Goal: Task Accomplishment & Management: Complete application form

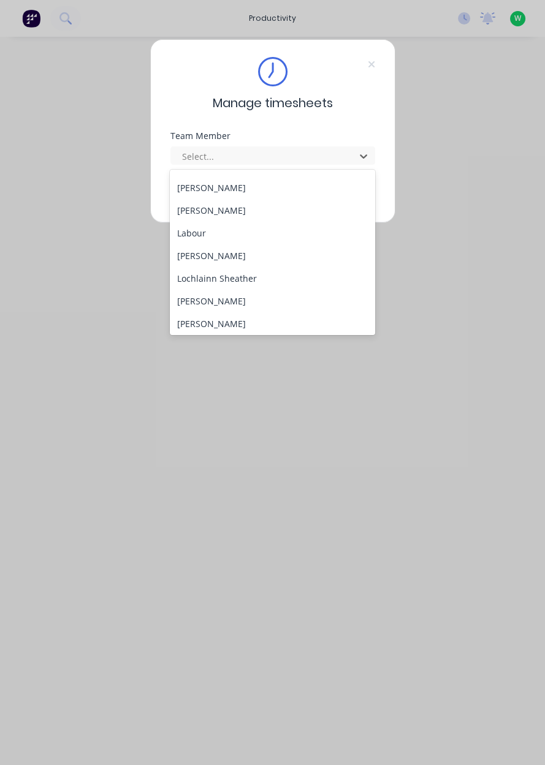
scroll to position [314, 0]
click at [229, 221] on div "Labour" at bounding box center [272, 232] width 205 height 23
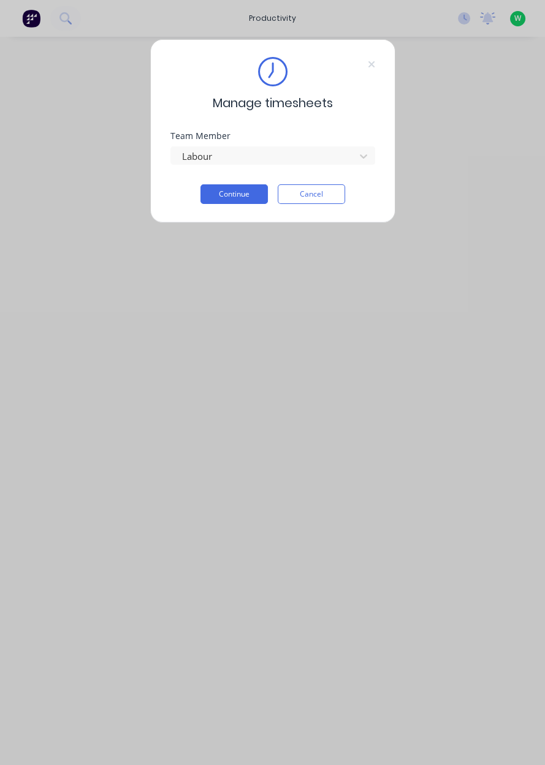
click at [237, 195] on button "Continue" at bounding box center [233, 194] width 67 height 20
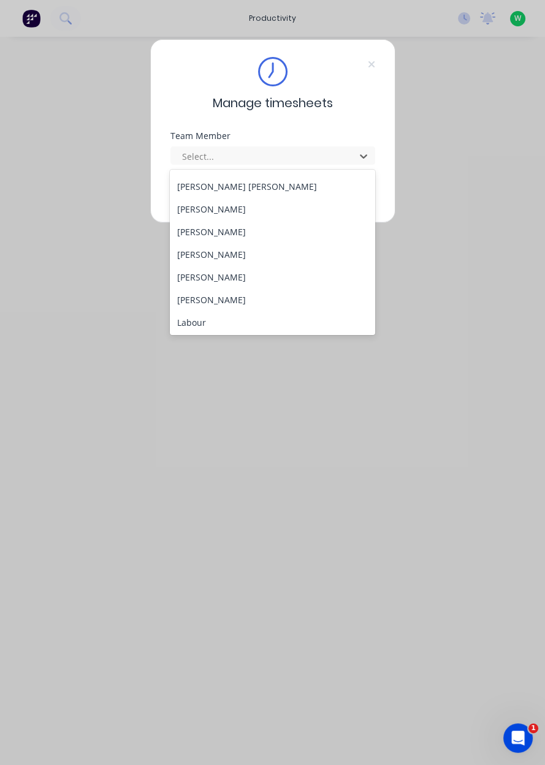
scroll to position [225, 0]
click at [221, 299] on div "[PERSON_NAME]" at bounding box center [272, 298] width 205 height 23
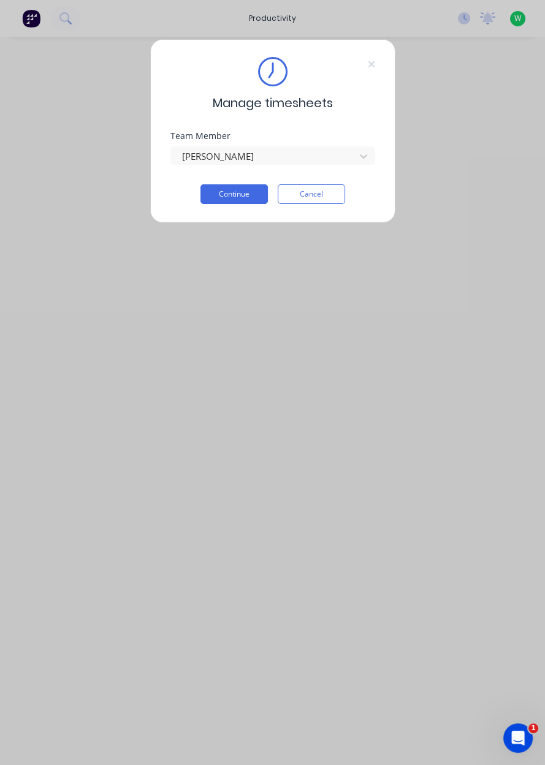
click at [237, 195] on button "Continue" at bounding box center [233, 194] width 67 height 20
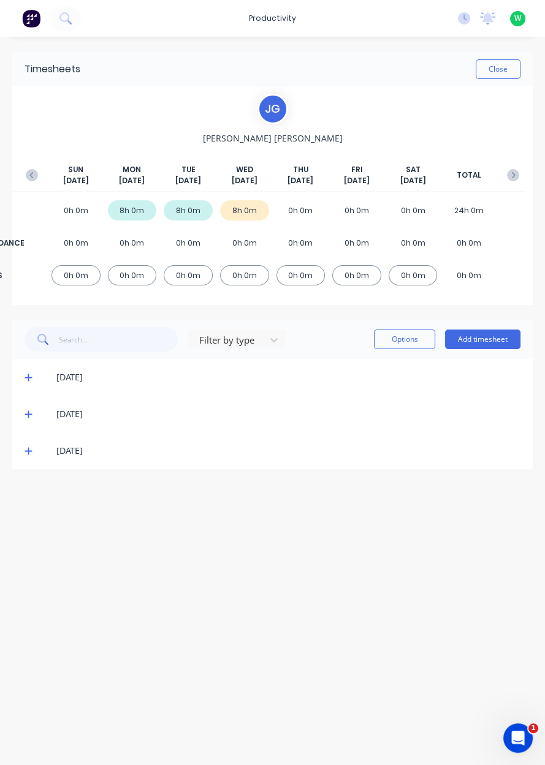
click at [492, 341] on button "Add timesheet" at bounding box center [482, 340] width 75 height 20
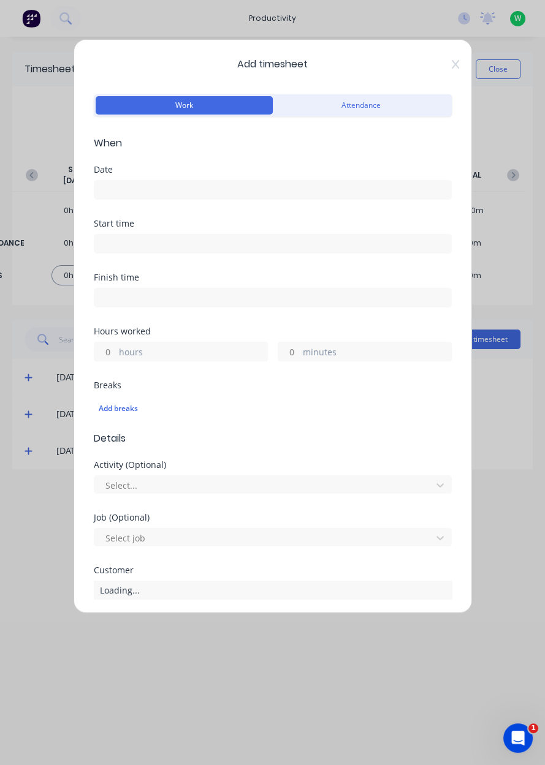
click at [164, 184] on input at bounding box center [272, 190] width 357 height 18
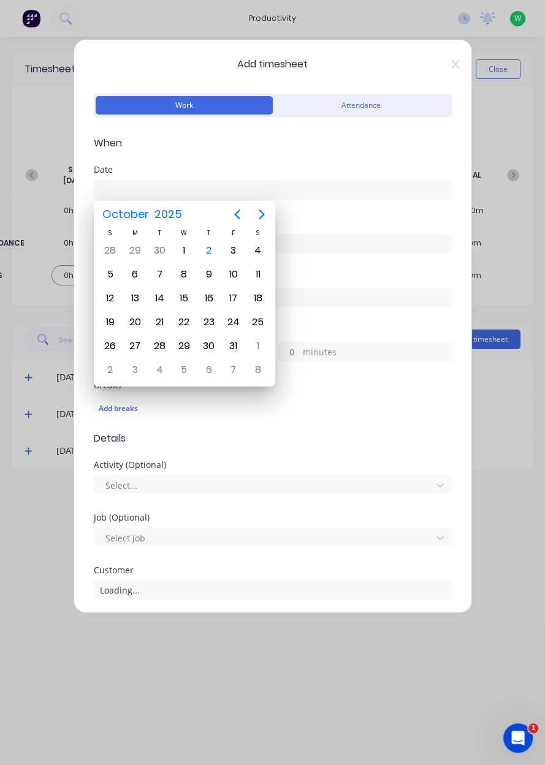
click at [208, 248] on div "2" at bounding box center [209, 250] width 18 height 18
type input "02/10/2025"
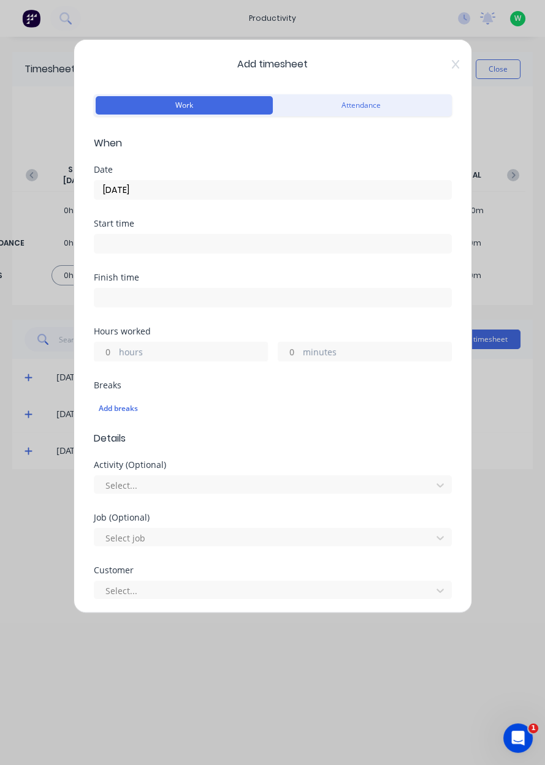
click at [150, 357] on label "hours" at bounding box center [193, 353] width 148 height 15
click at [116, 357] on input "hours" at bounding box center [104, 352] width 21 height 18
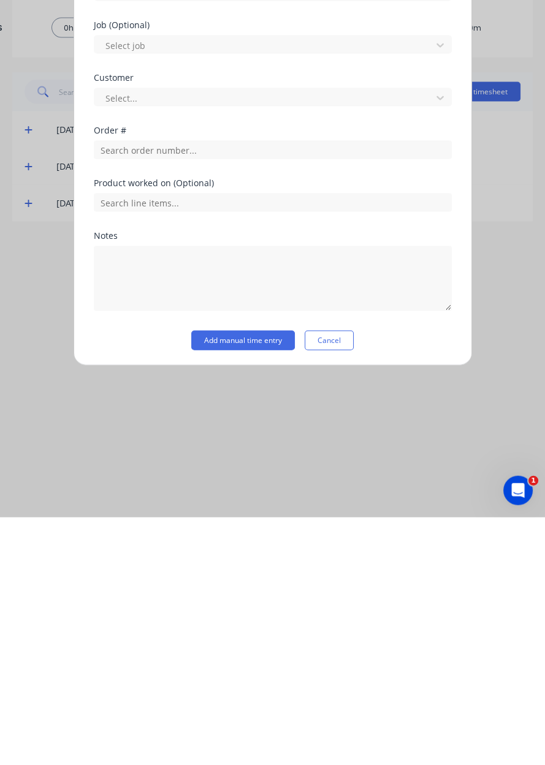
scroll to position [203, 0]
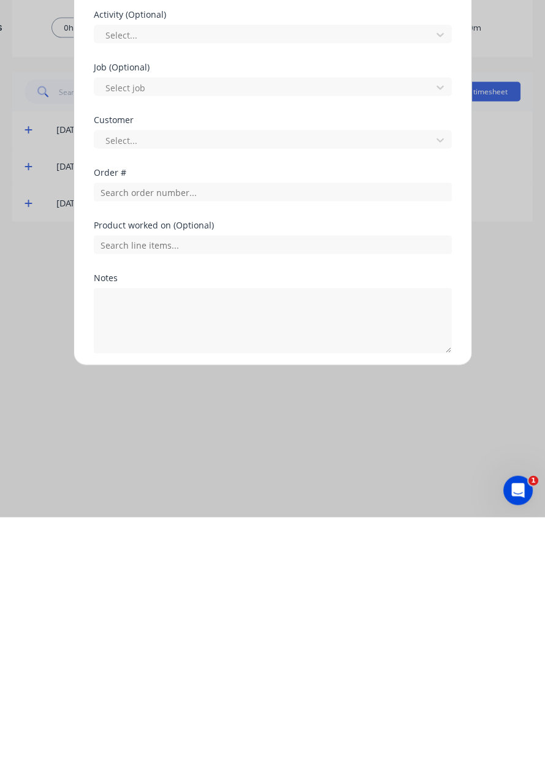
type input "8"
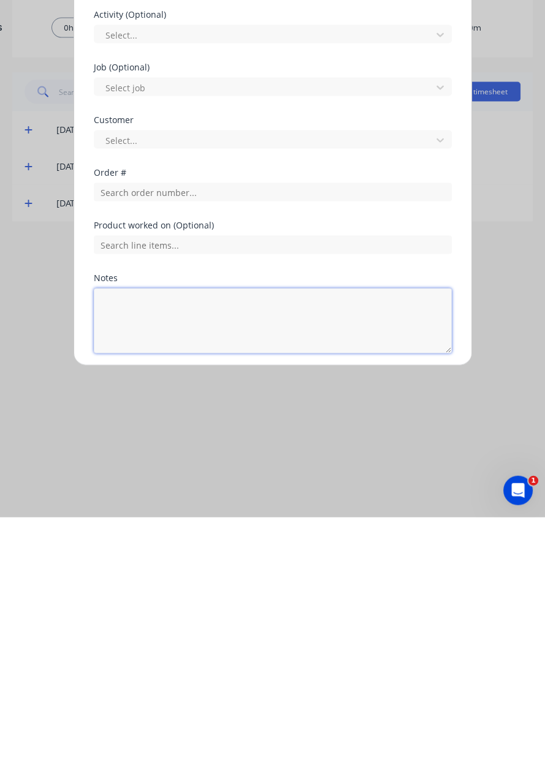
click at [187, 572] on textarea at bounding box center [273, 568] width 358 height 65
type textarea "Dendrobium deliveries, Appin North delivery, yard work"
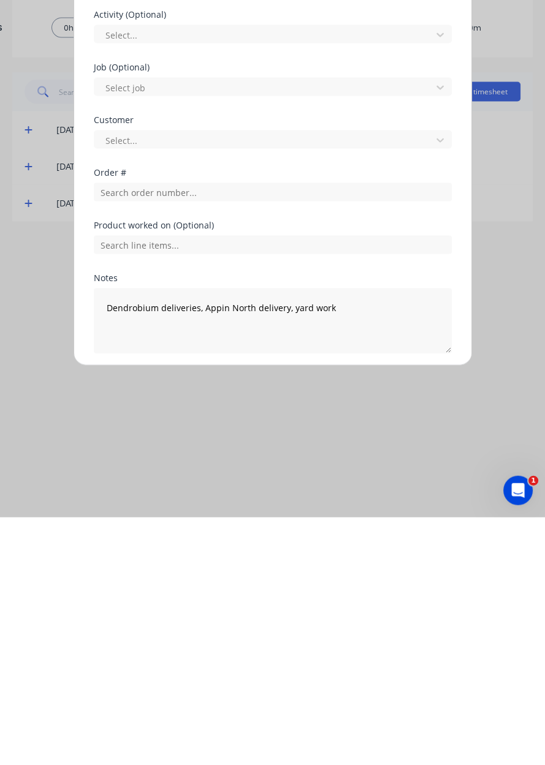
click at [245, 634] on button "Add manual time entry" at bounding box center [243, 631] width 104 height 20
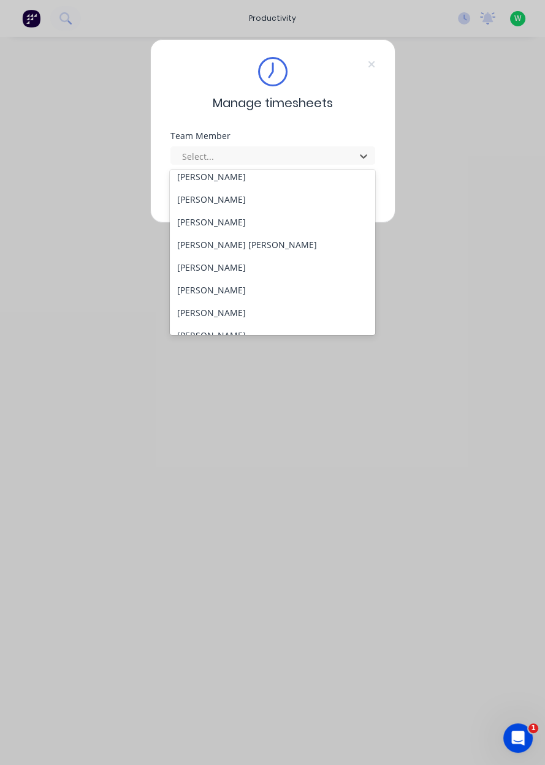
click at [254, 299] on div "[PERSON_NAME]" at bounding box center [272, 290] width 205 height 23
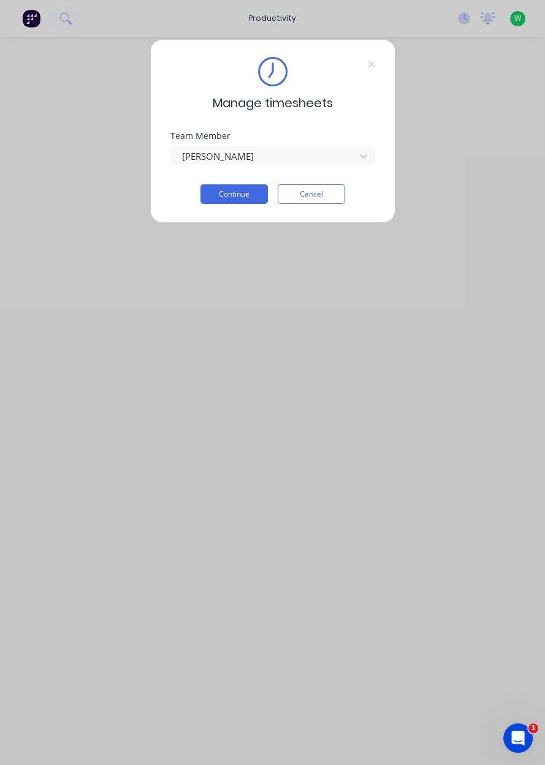
click at [241, 195] on button "Continue" at bounding box center [233, 194] width 67 height 20
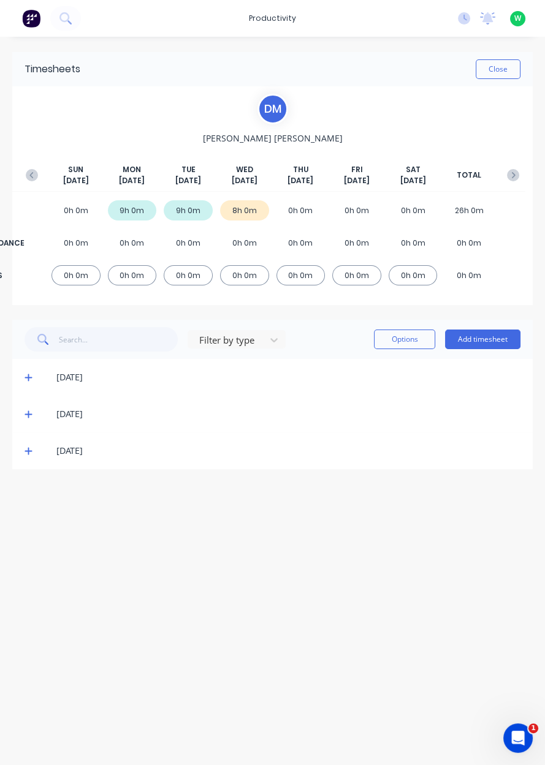
click at [500, 338] on button "Add timesheet" at bounding box center [482, 340] width 75 height 20
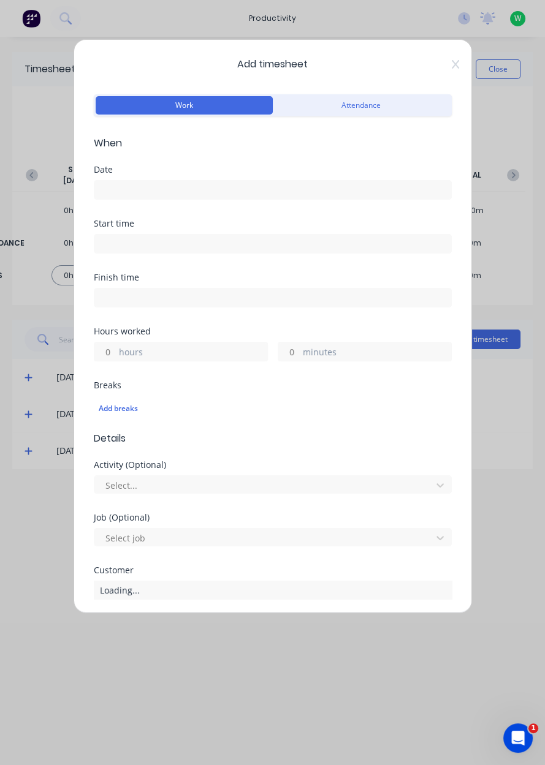
click at [177, 192] on input at bounding box center [272, 190] width 357 height 18
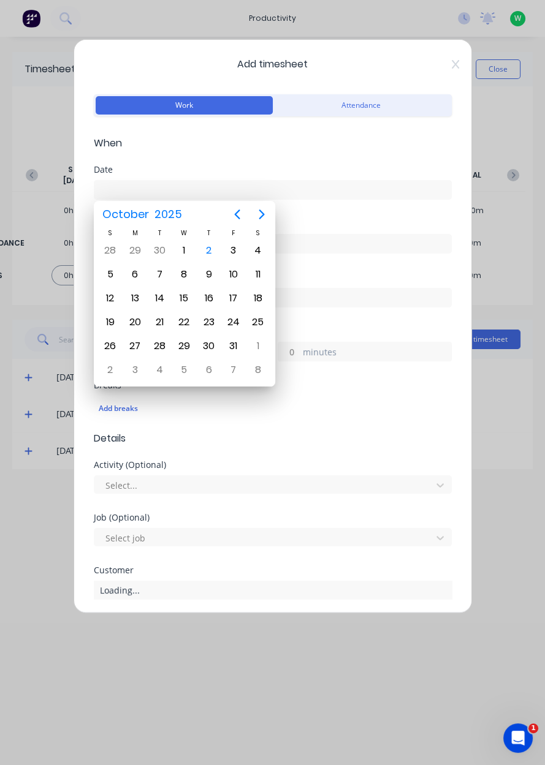
click at [213, 252] on div "2" at bounding box center [209, 250] width 18 height 18
type input "02/10/2025"
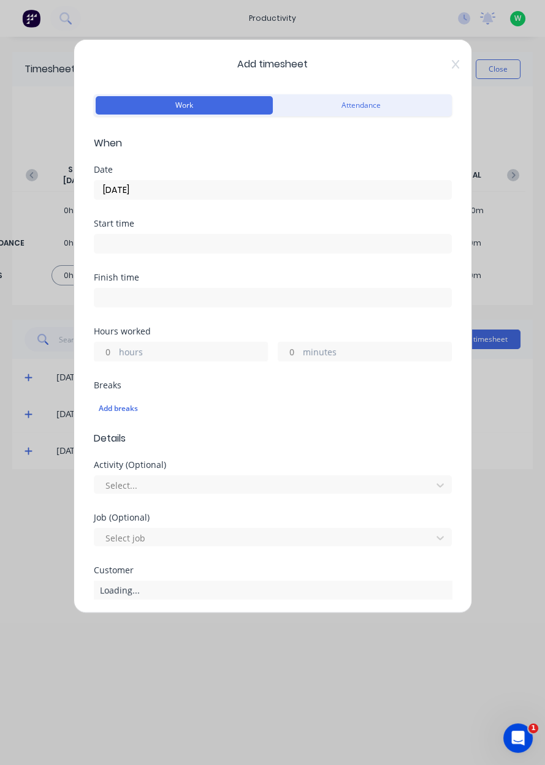
click at [162, 355] on label "hours" at bounding box center [193, 353] width 148 height 15
click at [116, 355] on input "hours" at bounding box center [104, 352] width 21 height 18
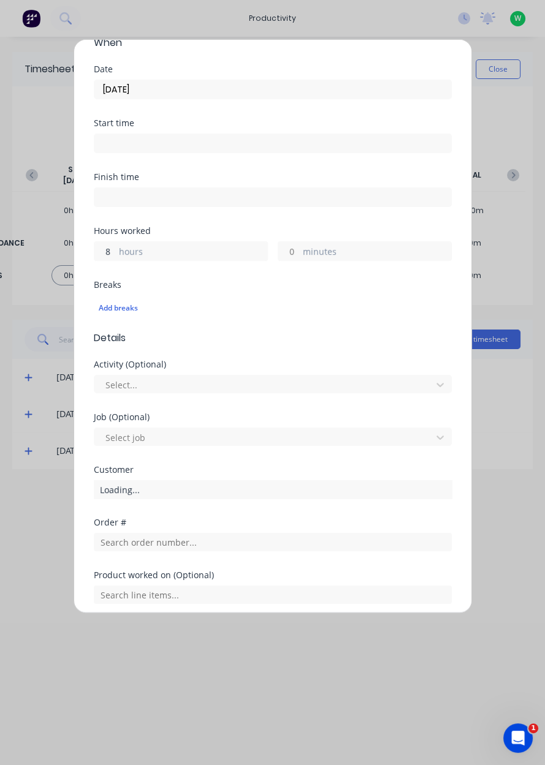
scroll to position [245, 0]
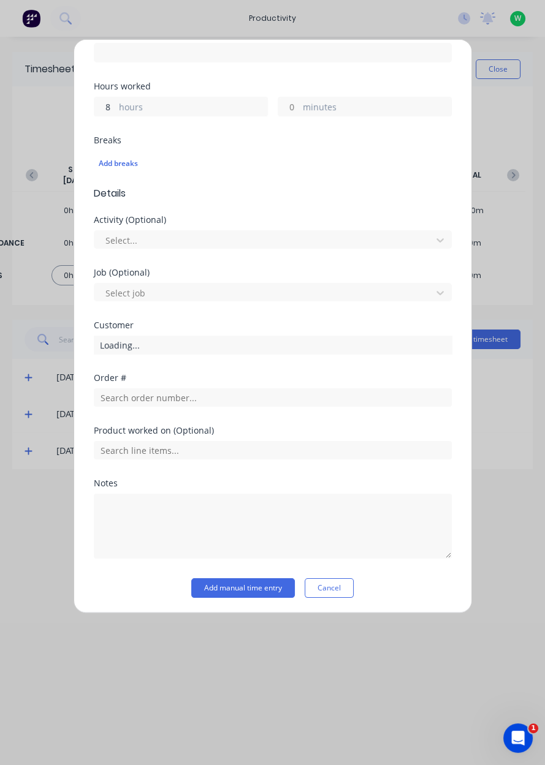
type input "8"
click at [205, 398] on input "text" at bounding box center [273, 398] width 358 height 18
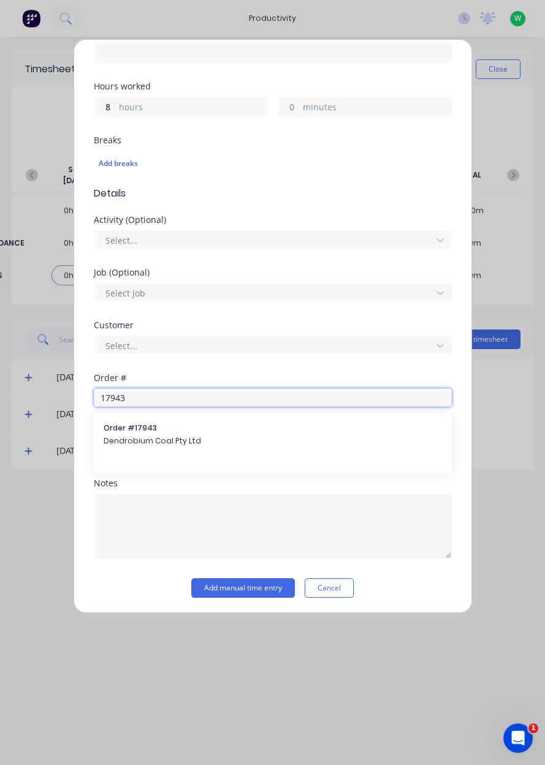
type input "17943"
click at [185, 436] on span "Dendrobium Coal Pty Ltd" at bounding box center [273, 441] width 338 height 11
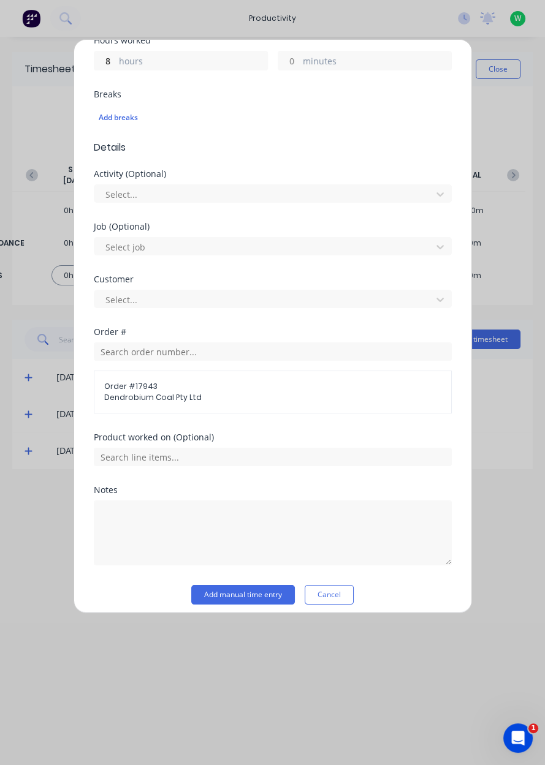
scroll to position [297, 0]
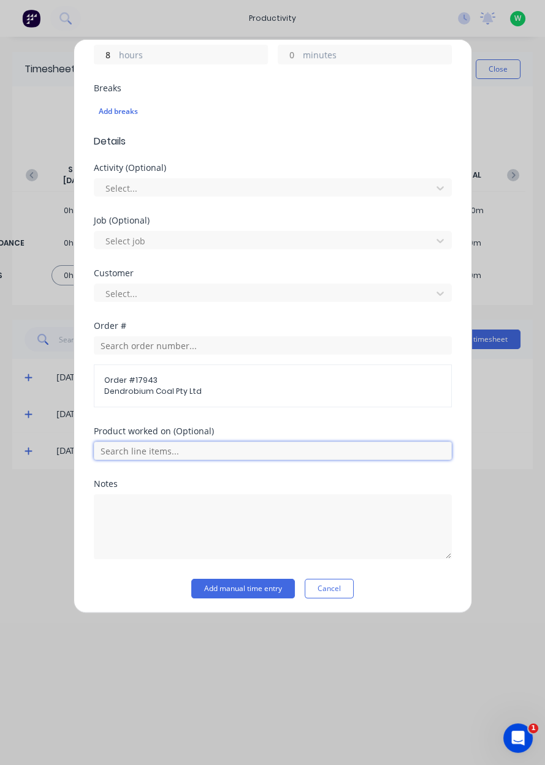
click at [186, 450] on input "text" at bounding box center [273, 451] width 358 height 18
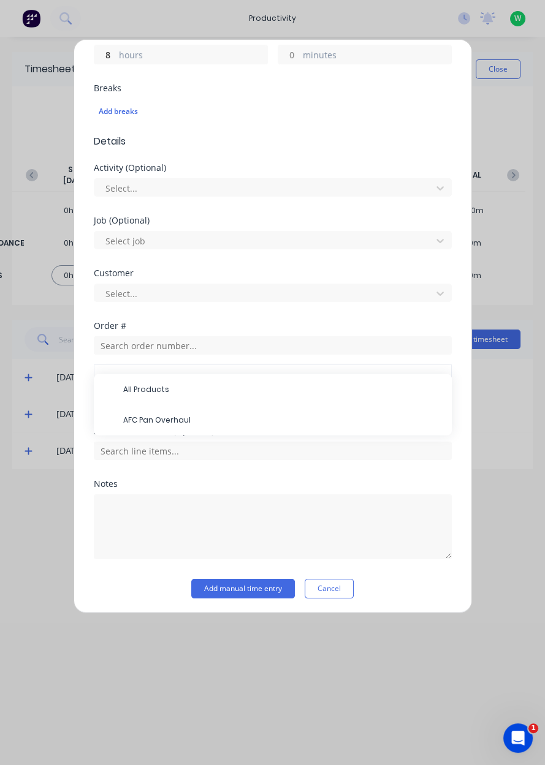
click at [184, 420] on span "AFC Pan Overhaul" at bounding box center [282, 420] width 319 height 11
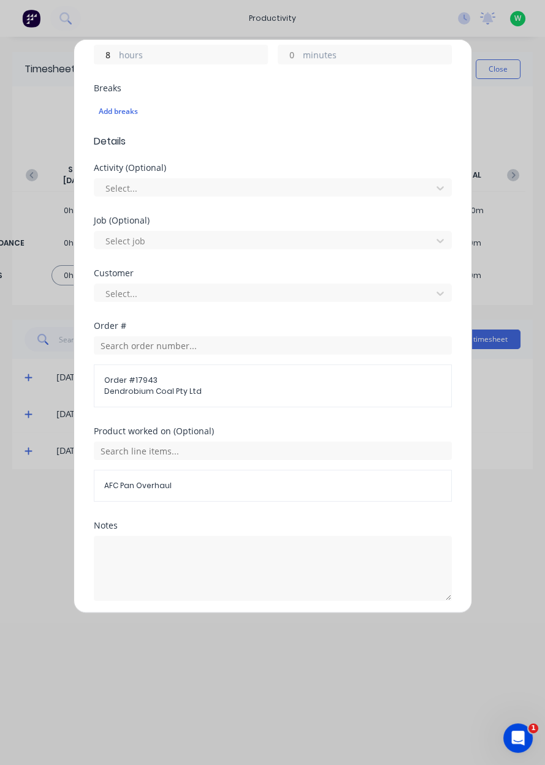
scroll to position [339, 0]
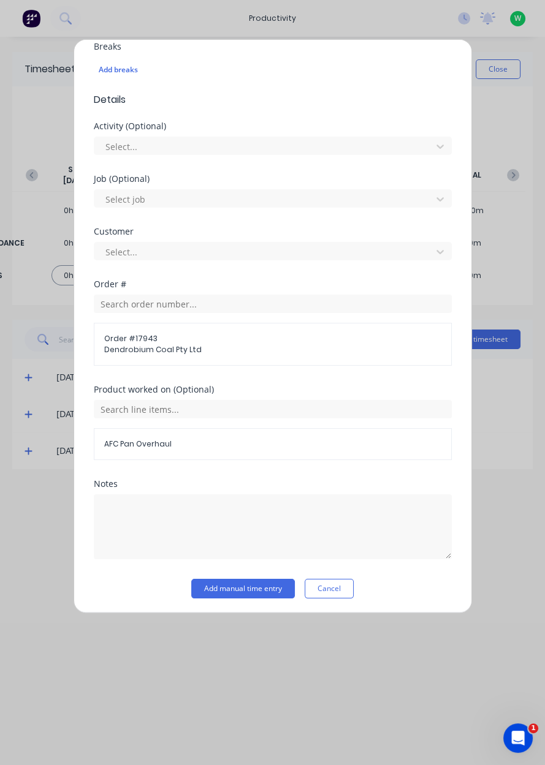
click at [268, 585] on button "Add manual time entry" at bounding box center [243, 589] width 104 height 20
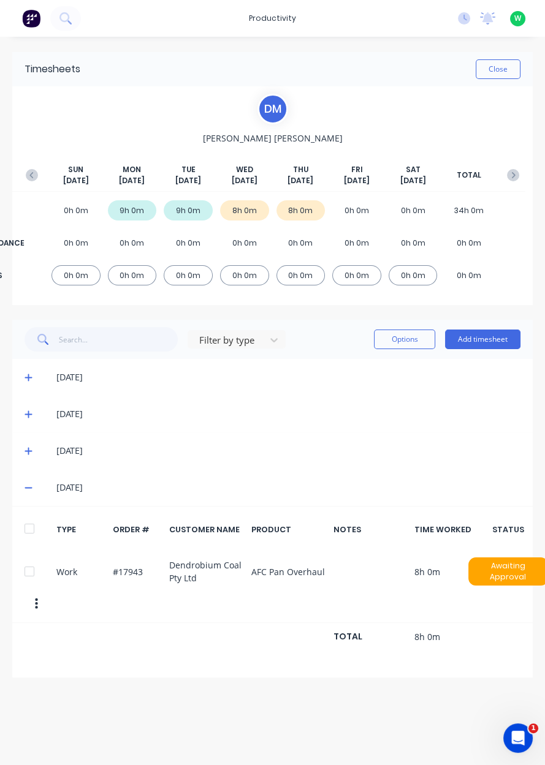
click at [503, 72] on button "Close" at bounding box center [498, 69] width 45 height 20
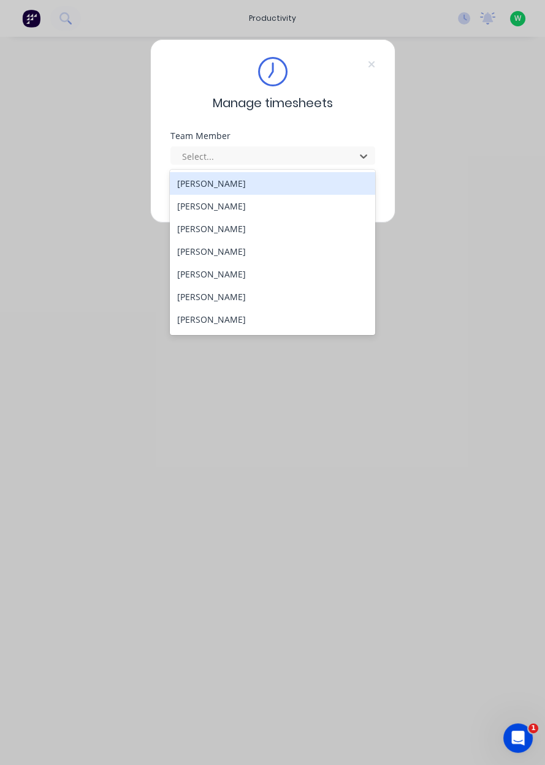
click at [200, 242] on div "[PERSON_NAME]" at bounding box center [272, 251] width 205 height 23
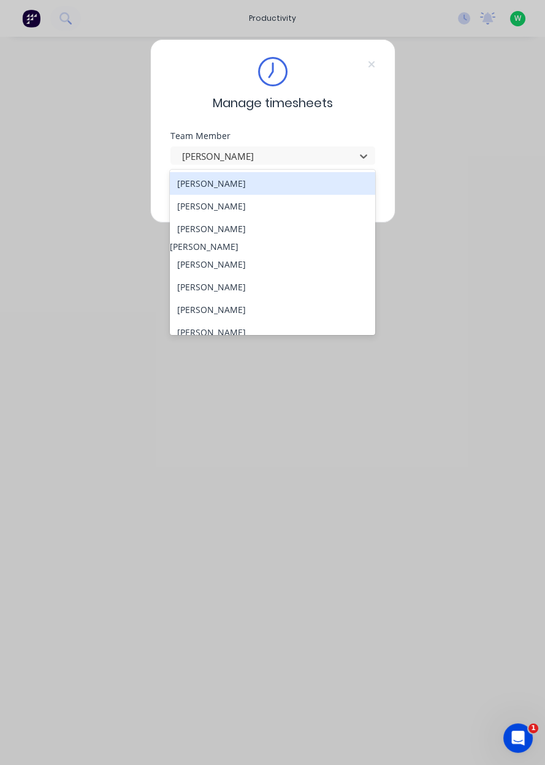
click at [195, 231] on div "[PERSON_NAME]" at bounding box center [272, 229] width 205 height 23
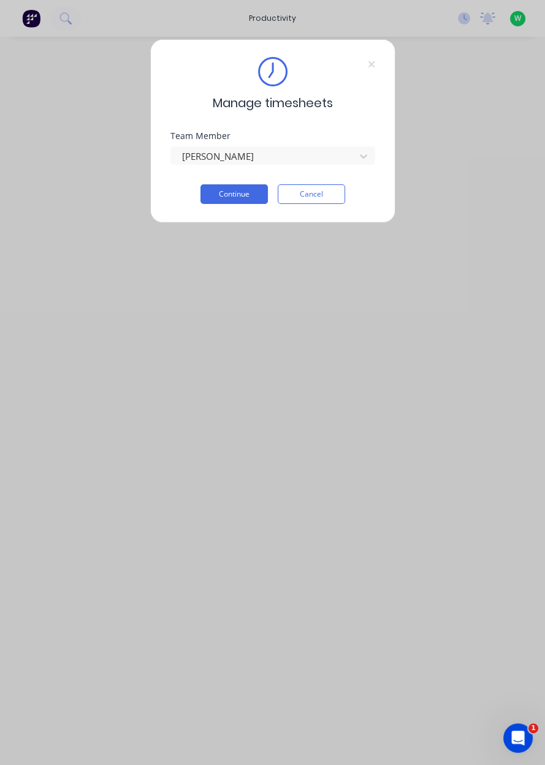
click at [219, 192] on button "Continue" at bounding box center [233, 194] width 67 height 20
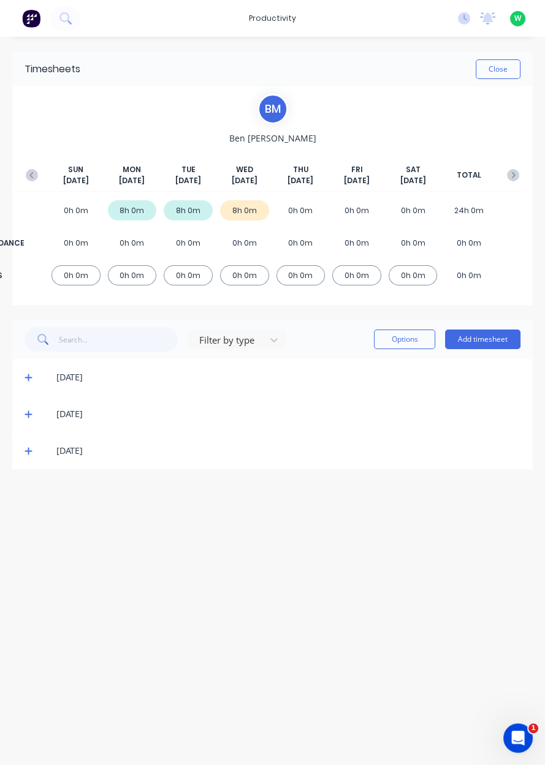
click at [479, 341] on button "Add timesheet" at bounding box center [482, 340] width 75 height 20
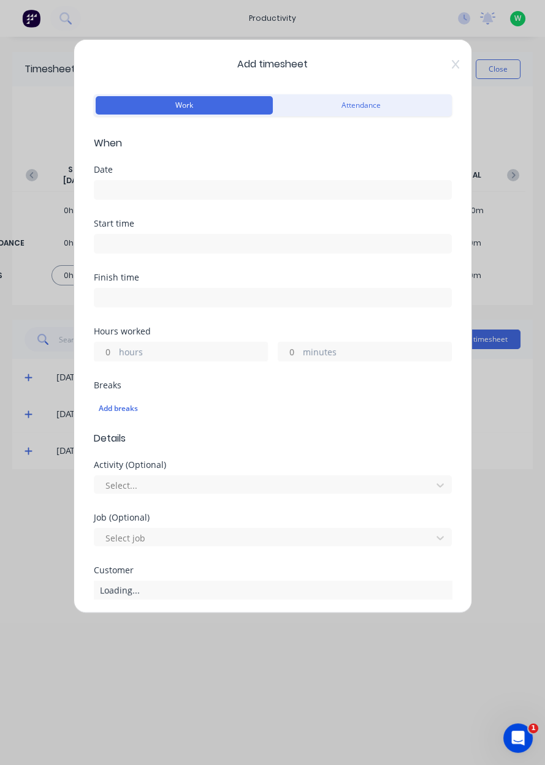
click at [145, 192] on input at bounding box center [272, 190] width 357 height 18
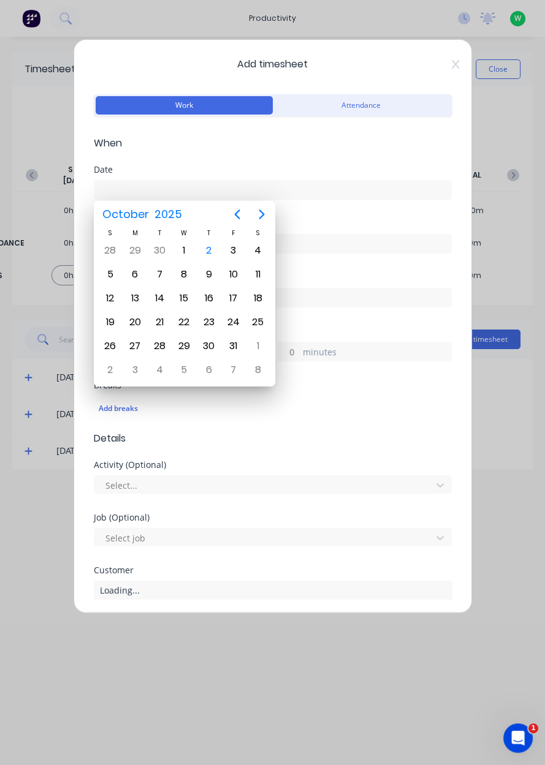
click at [215, 263] on div "9" at bounding box center [208, 274] width 25 height 23
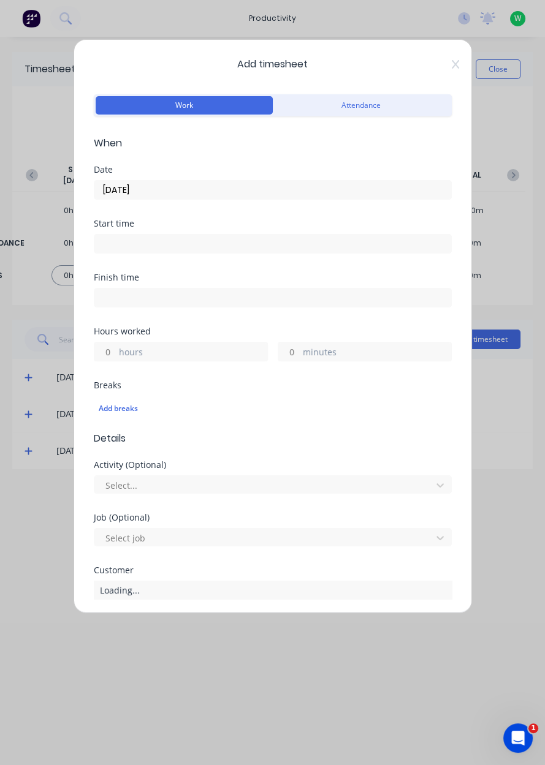
click at [155, 193] on input "09/10/2025" at bounding box center [272, 190] width 357 height 18
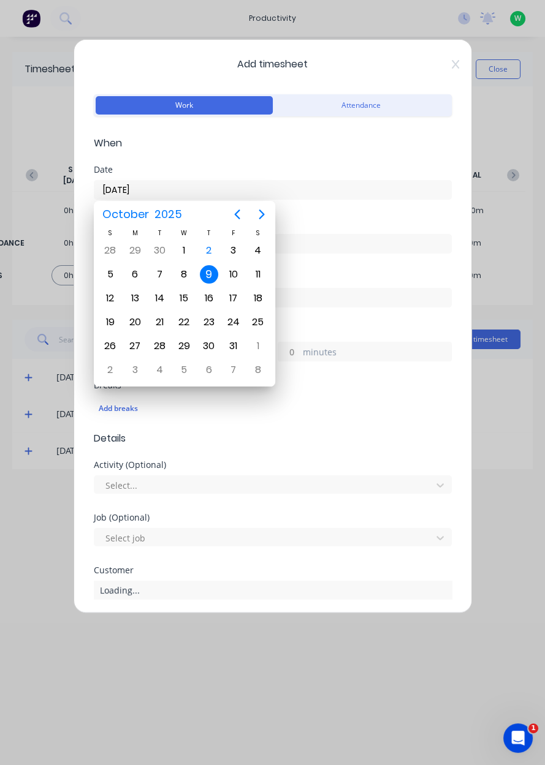
click at [204, 255] on div "2" at bounding box center [209, 250] width 18 height 18
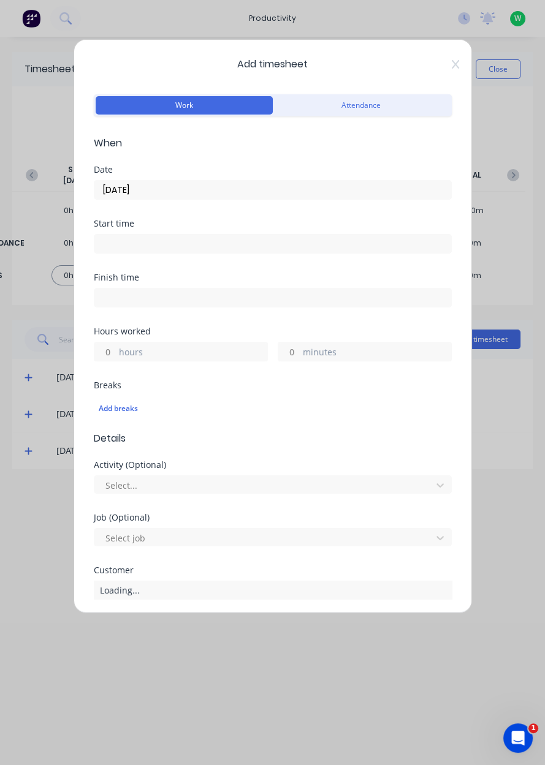
type input "02/10/2025"
click at [141, 357] on label "hours" at bounding box center [193, 353] width 148 height 15
click at [116, 357] on input "hours" at bounding box center [104, 352] width 21 height 18
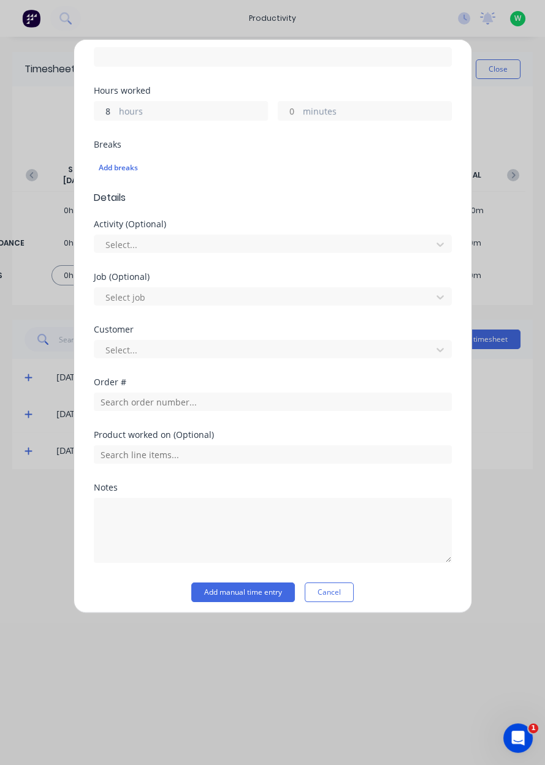
scroll to position [245, 0]
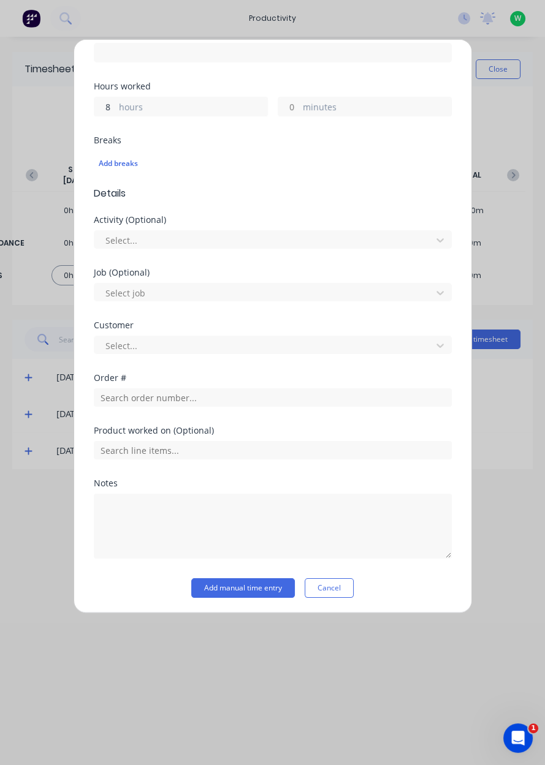
type input "8"
click at [110, 396] on input "text" at bounding box center [273, 398] width 358 height 18
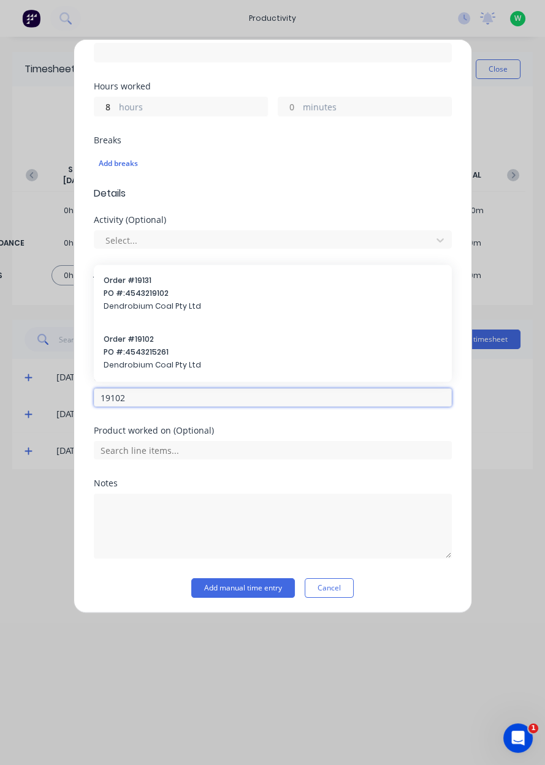
type input "19102"
click at [146, 365] on span "Dendrobium Coal Pty Ltd" at bounding box center [273, 364] width 338 height 11
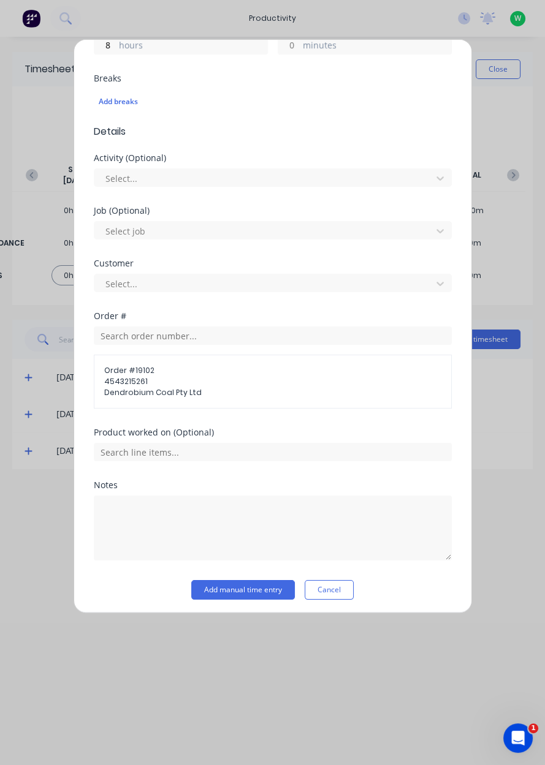
scroll to position [309, 0]
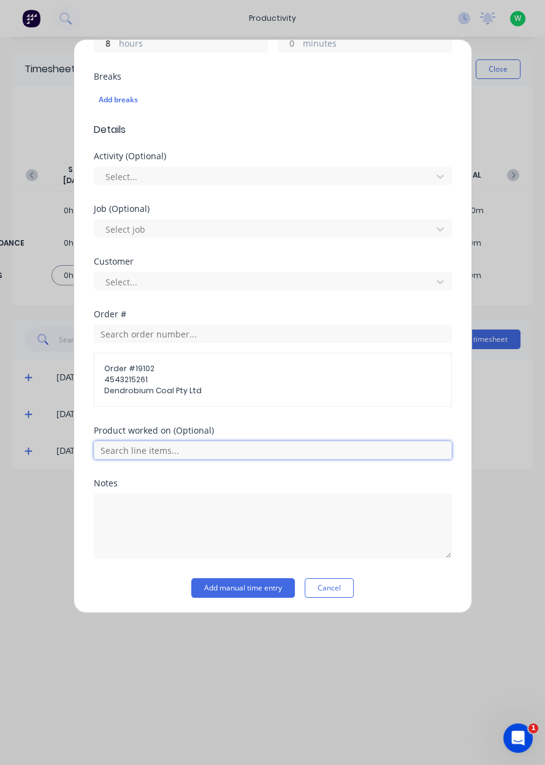
click at [113, 444] on input "text" at bounding box center [273, 450] width 358 height 18
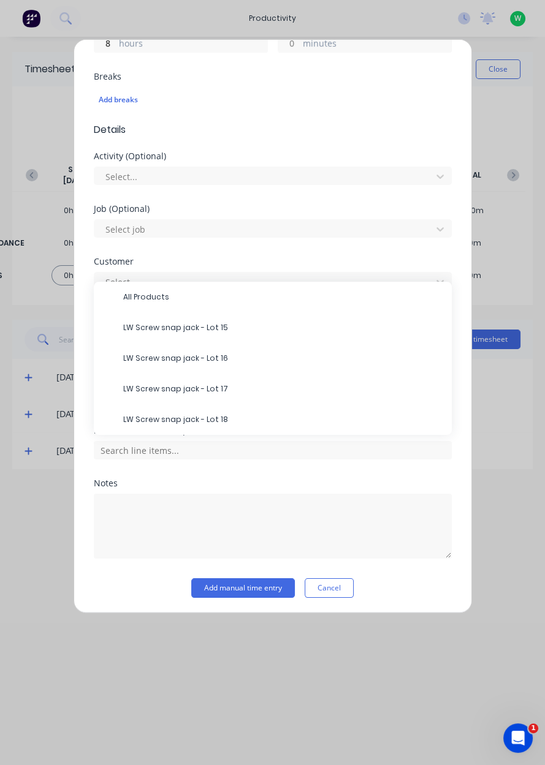
click at [130, 420] on span "LW Screw snap jack - Lot 18" at bounding box center [282, 419] width 319 height 11
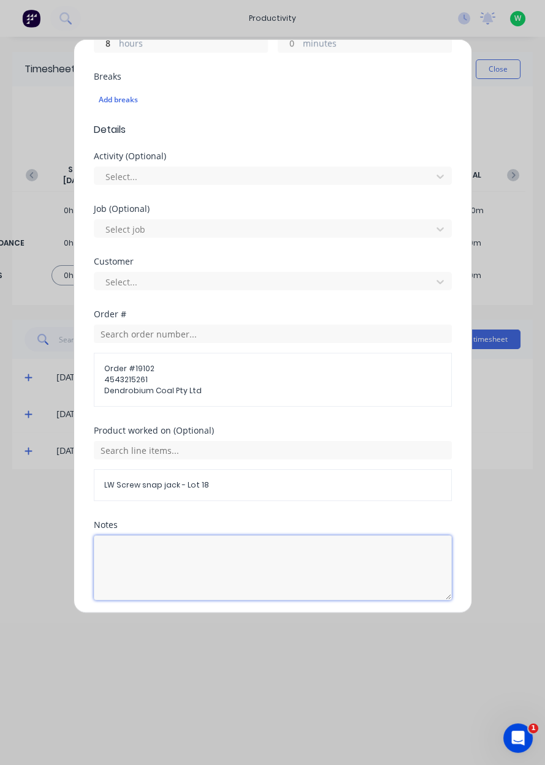
click at [154, 556] on textarea at bounding box center [273, 568] width 358 height 65
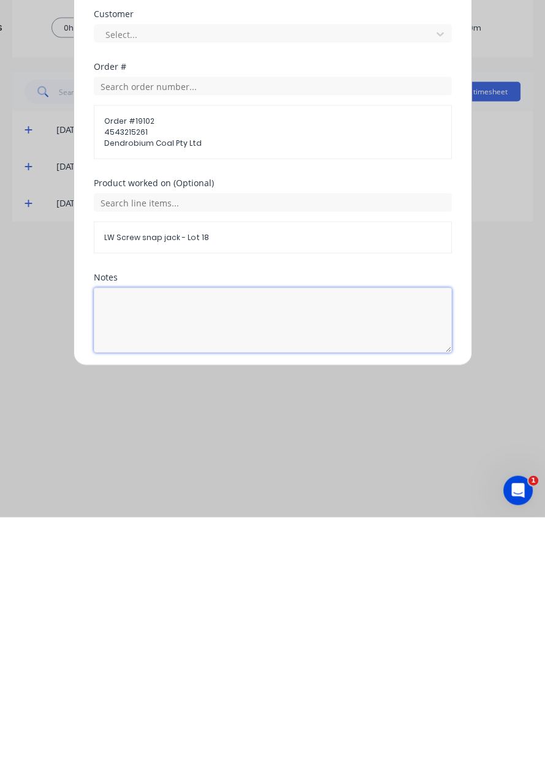
type textarea "S"
type textarea "Finishing snapjacks"
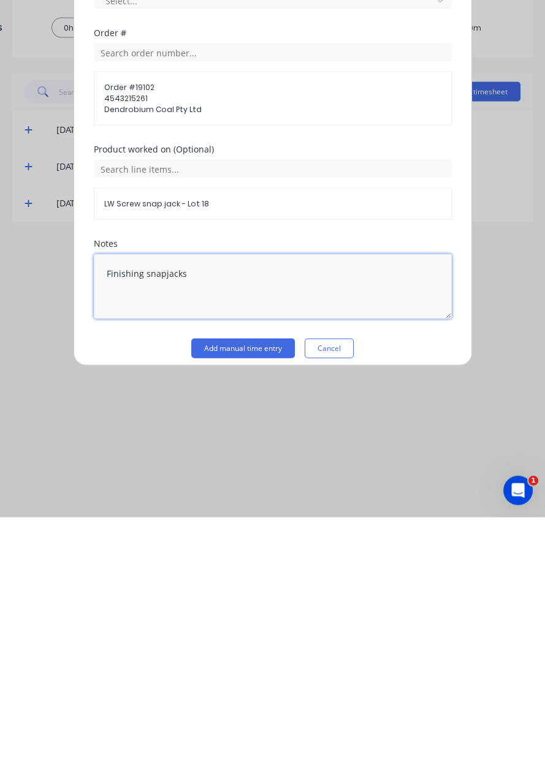
scroll to position [350, 0]
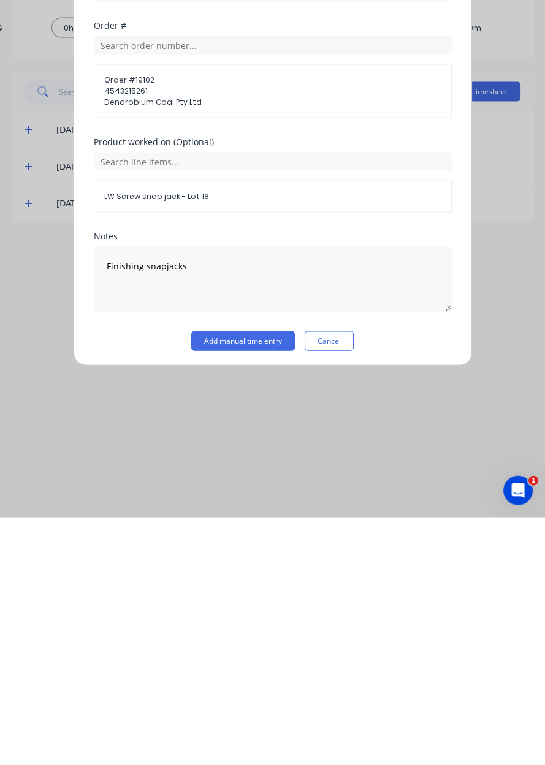
click at [235, 588] on button "Add manual time entry" at bounding box center [243, 589] width 104 height 20
